Goal: Information Seeking & Learning: Learn about a topic

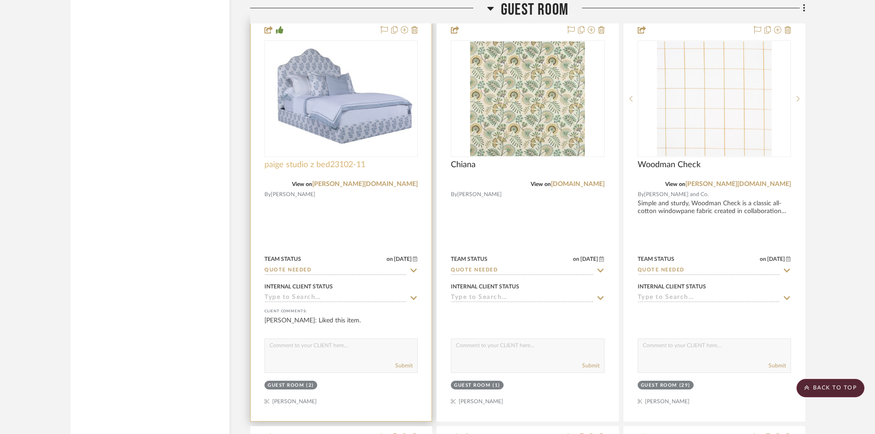
scroll to position [18634, 0]
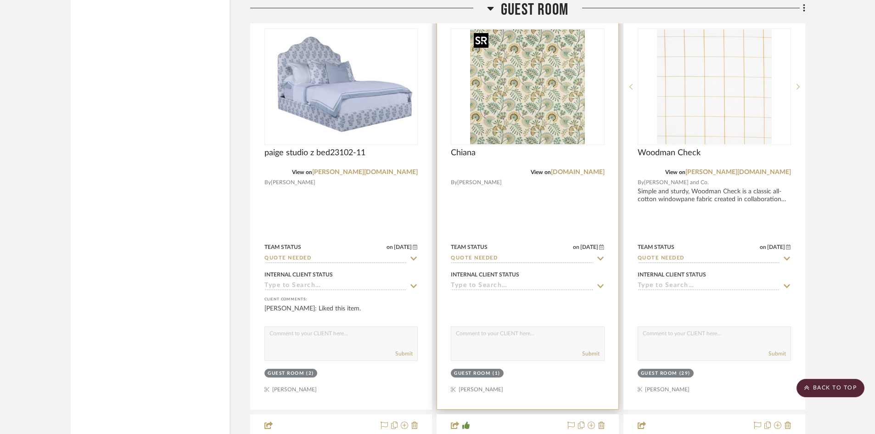
click at [536, 113] on img "0" at bounding box center [527, 86] width 115 height 115
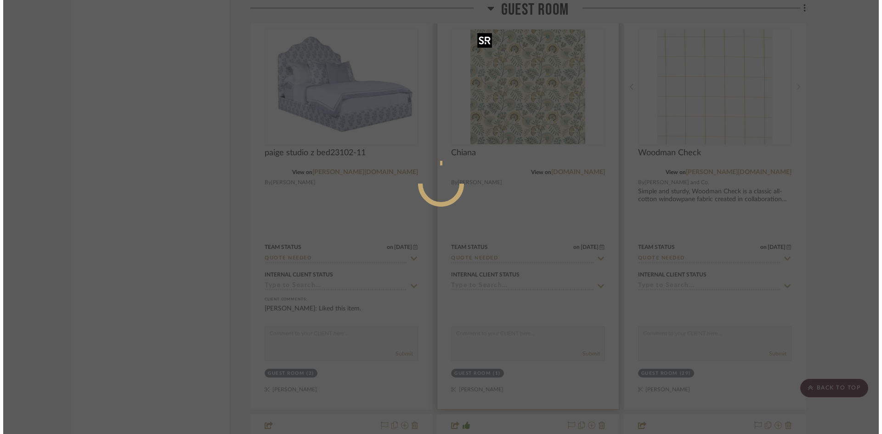
scroll to position [0, 0]
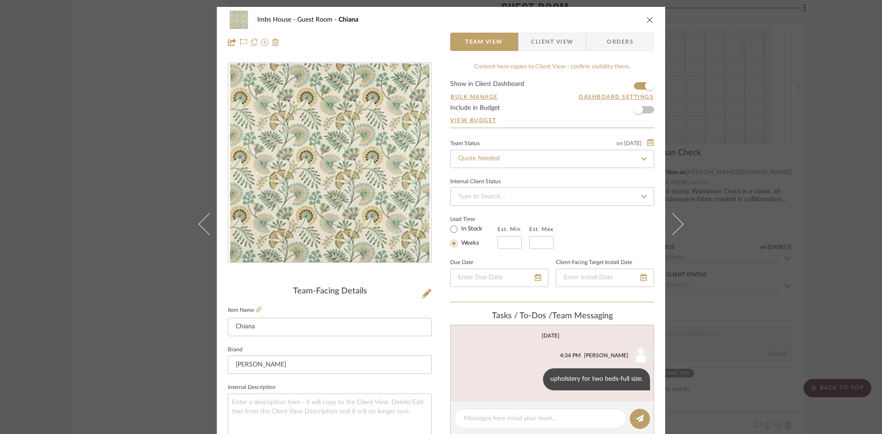
click at [648, 17] on icon "close" at bounding box center [649, 19] width 7 height 7
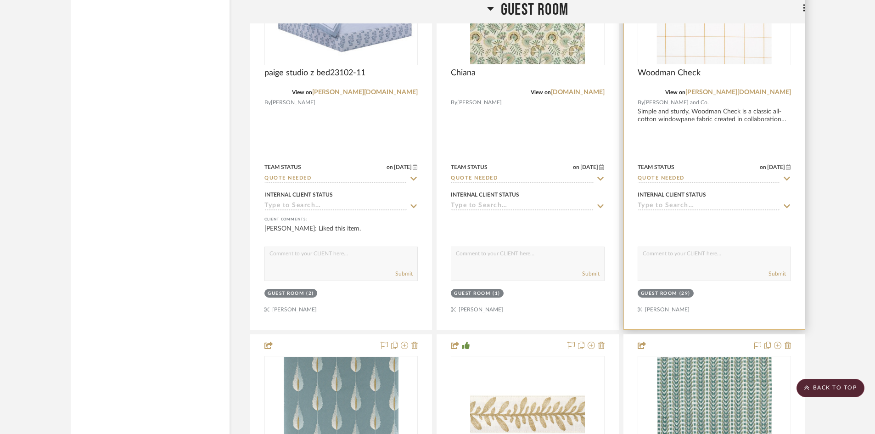
scroll to position [18634, 0]
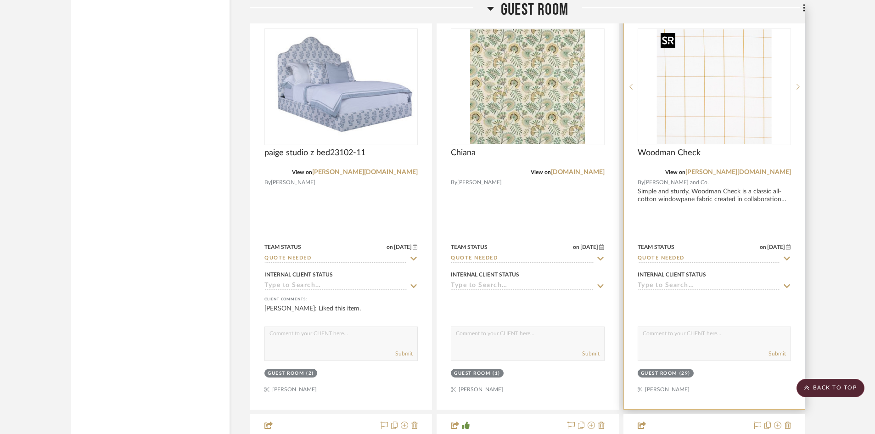
click at [696, 98] on img "0" at bounding box center [714, 86] width 115 height 115
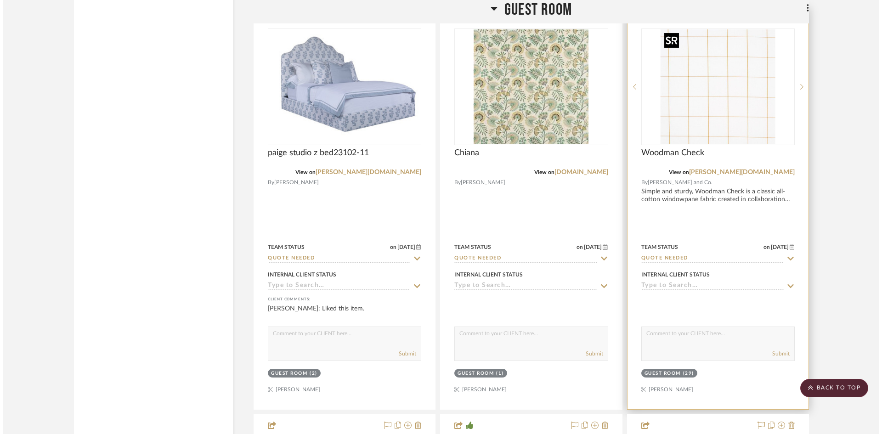
scroll to position [0, 0]
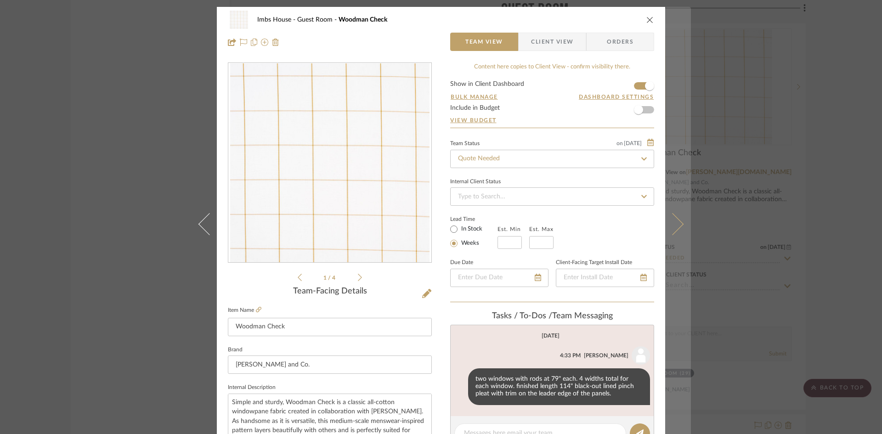
click at [678, 224] on icon at bounding box center [672, 224] width 22 height 22
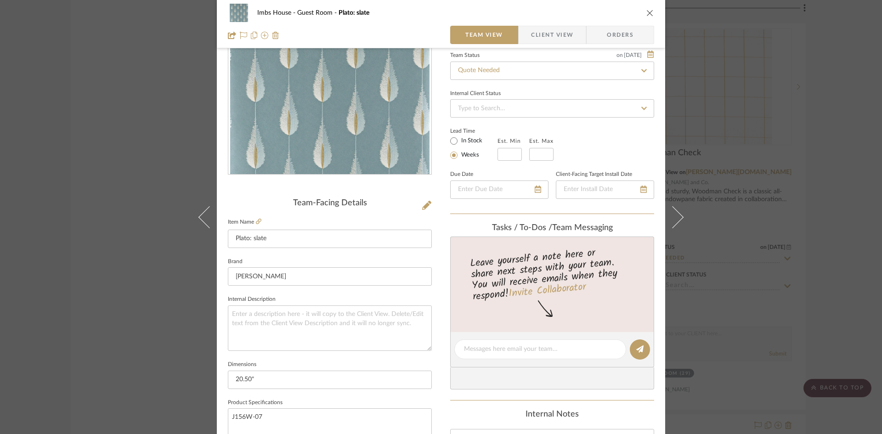
scroll to position [92, 0]
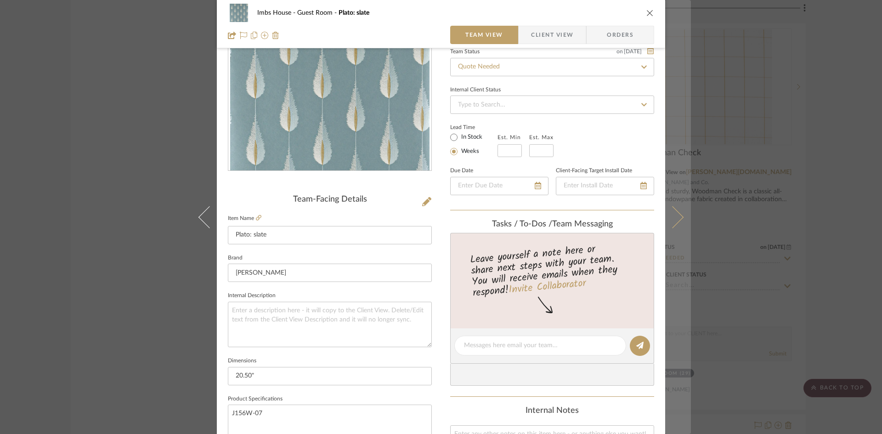
click at [677, 216] on icon at bounding box center [672, 217] width 22 height 22
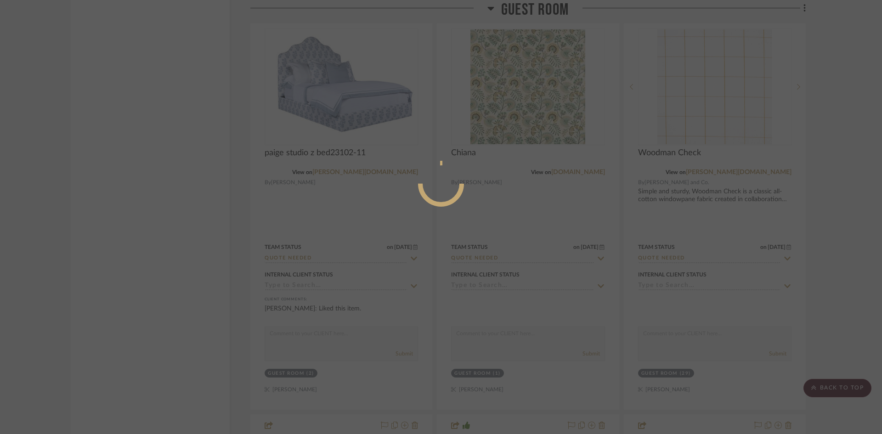
scroll to position [0, 0]
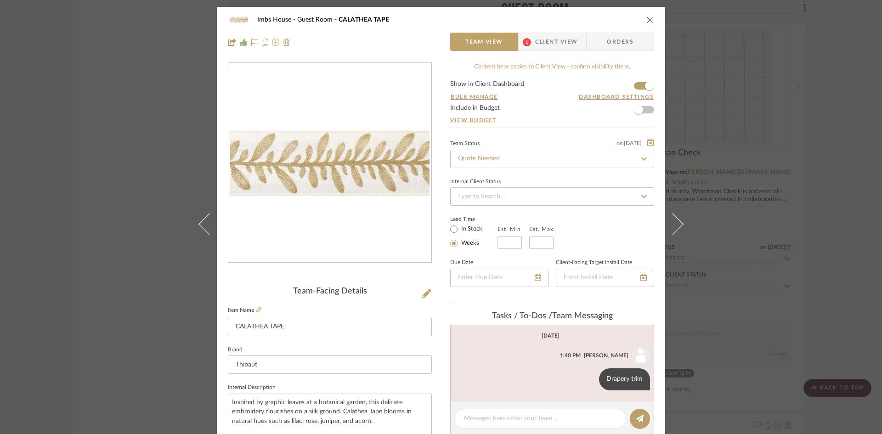
click at [647, 18] on icon "close" at bounding box center [649, 19] width 7 height 7
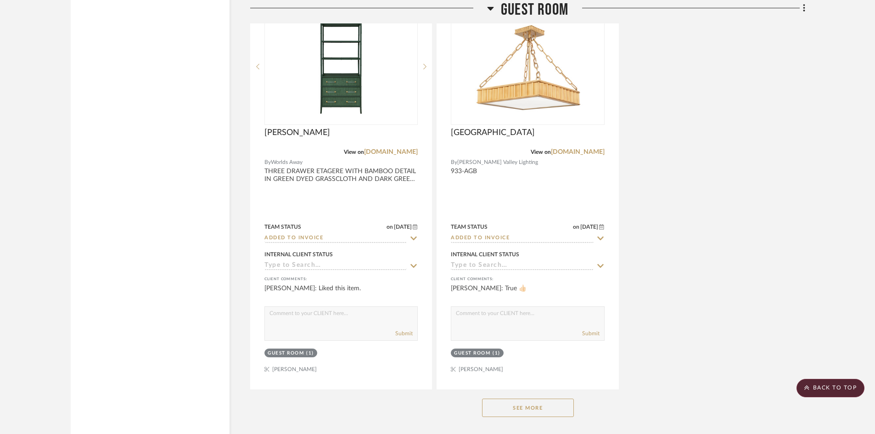
scroll to position [19506, 0]
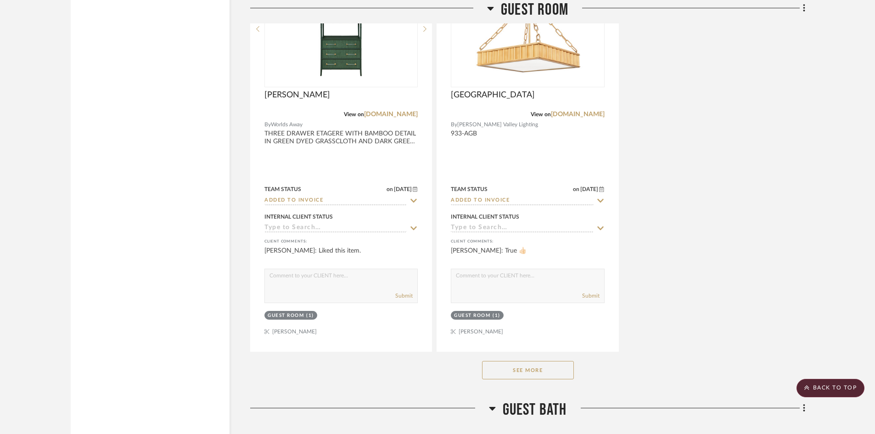
click at [522, 372] on button "See More" at bounding box center [528, 370] width 92 height 18
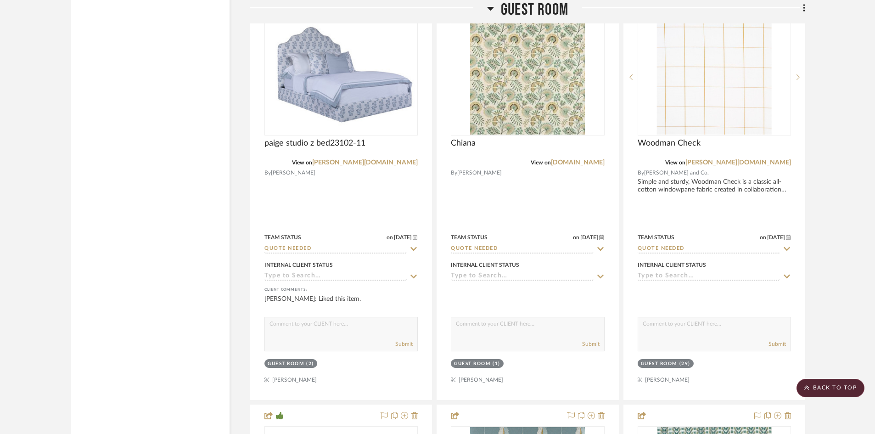
scroll to position [18588, 0]
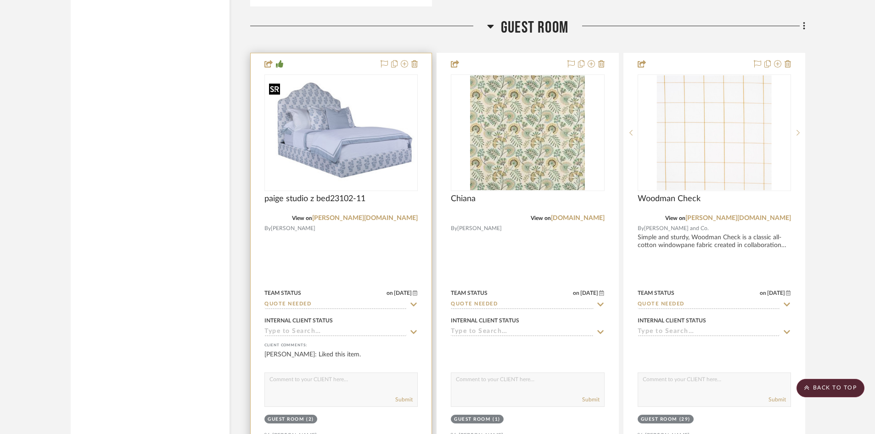
click at [339, 139] on img "0" at bounding box center [341, 133] width 152 height 106
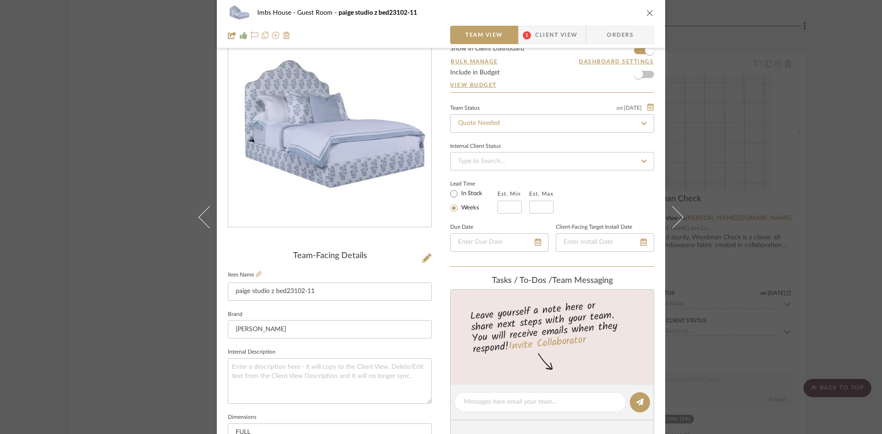
scroll to position [46, 0]
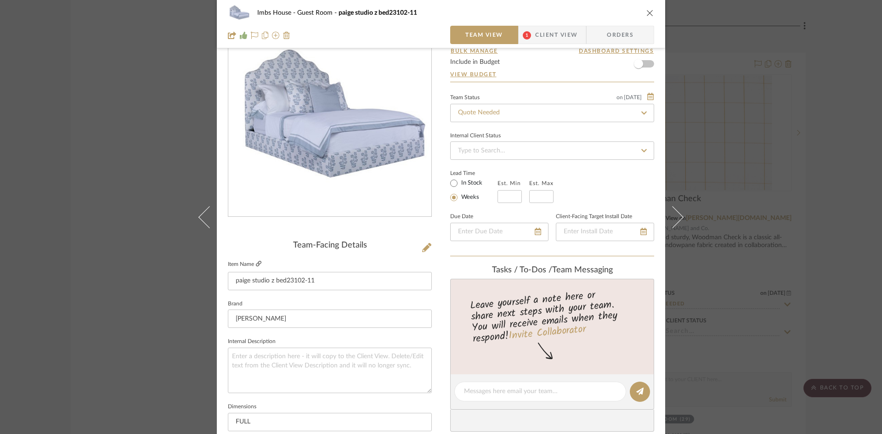
click at [256, 263] on icon at bounding box center [259, 264] width 6 height 6
click at [258, 260] on link at bounding box center [259, 264] width 6 height 8
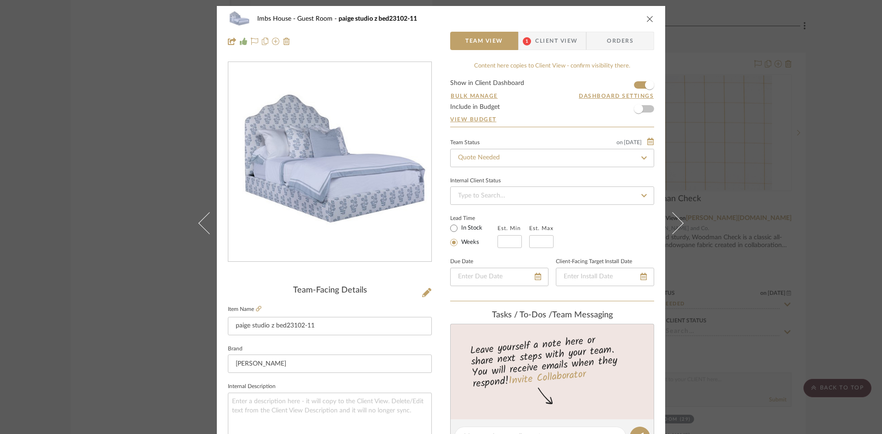
scroll to position [0, 0]
